Goal: Find specific page/section: Find specific page/section

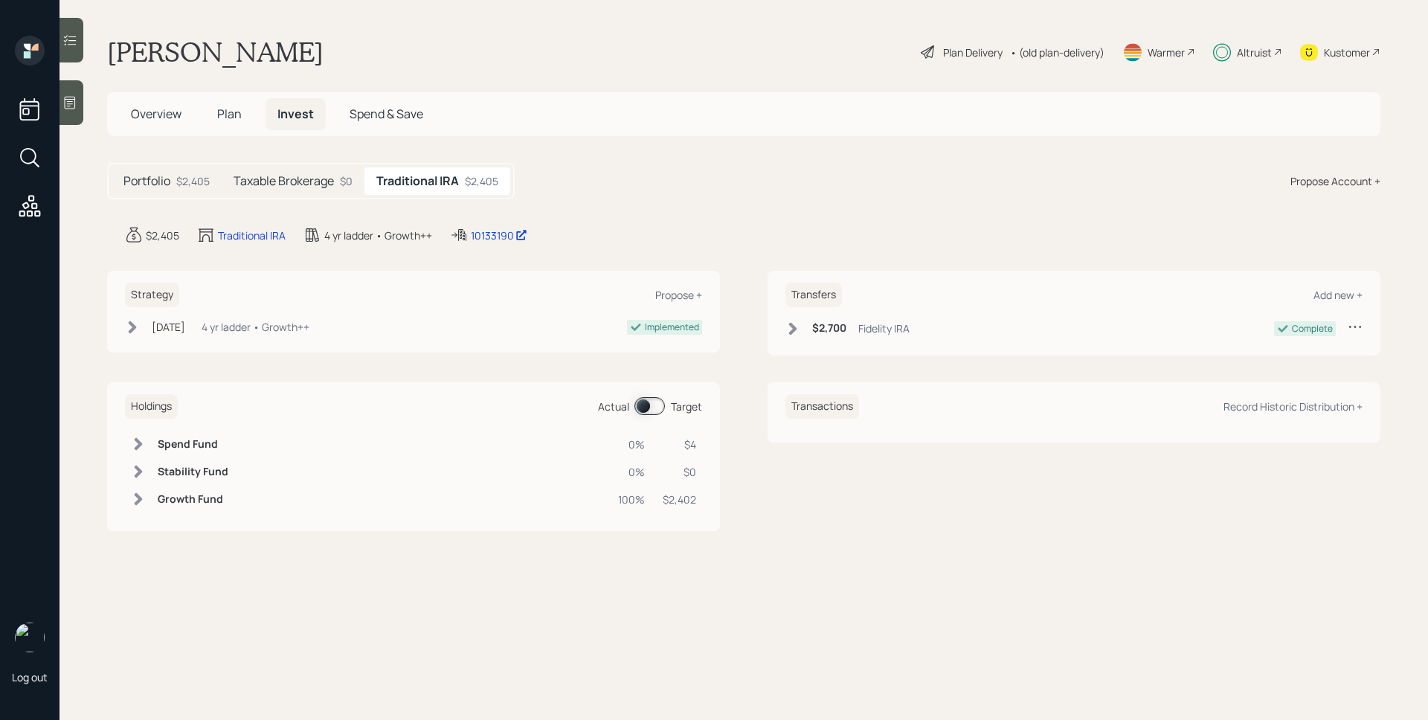
click at [185, 181] on div "$2,405" at bounding box center [192, 181] width 33 height 16
